Goal: Task Accomplishment & Management: Manage account settings

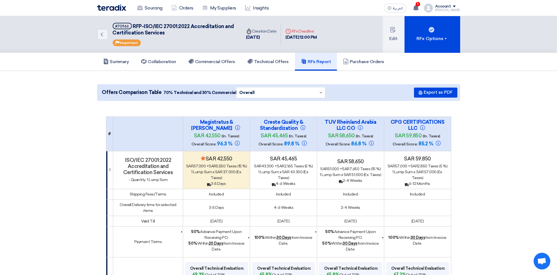
drag, startPoint x: 0, startPoint y: 0, endPoint x: 443, endPoint y: 8, distance: 443.5
click at [443, 8] on div "Account" at bounding box center [443, 6] width 16 height 5
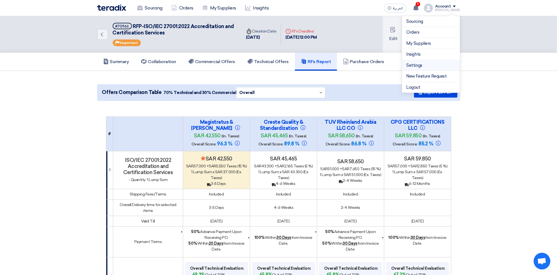
click at [416, 65] on link "Settings" at bounding box center [430, 65] width 49 height 6
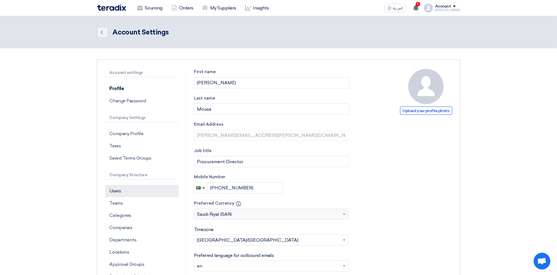
click at [128, 192] on p "Users" at bounding box center [141, 191] width 73 height 12
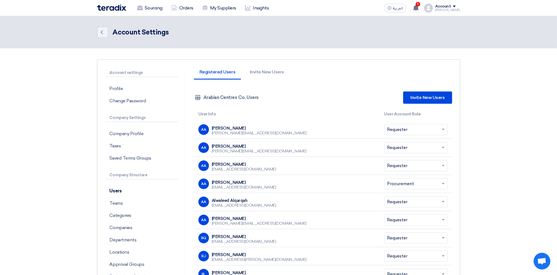
scroll to position [37, 0]
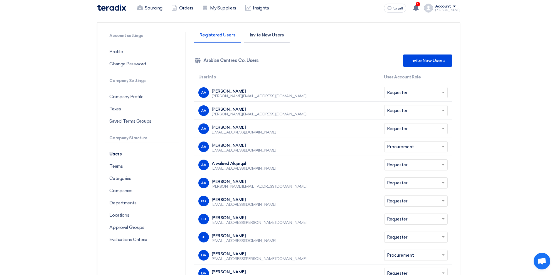
click at [259, 34] on li "Invite New Users" at bounding box center [266, 38] width 45 height 10
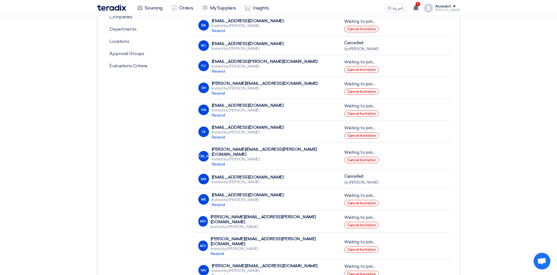
scroll to position [222, 0]
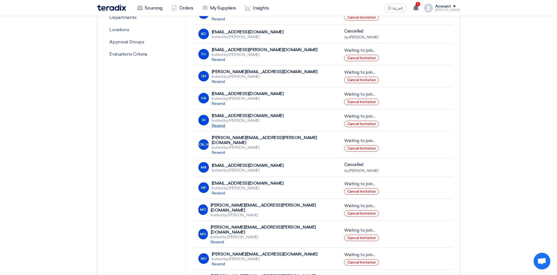
click at [220, 127] on span "Resend" at bounding box center [218, 125] width 13 height 5
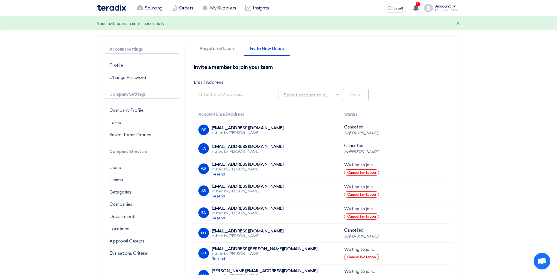
scroll to position [0, 0]
